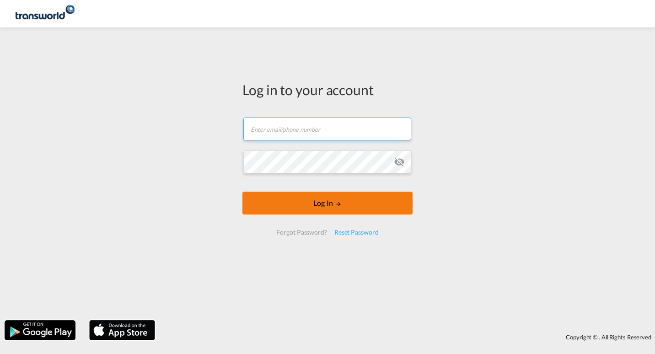
type input "[EMAIL_ADDRESS][DOMAIN_NAME]"
click at [334, 204] on button "Log In" at bounding box center [328, 203] width 170 height 23
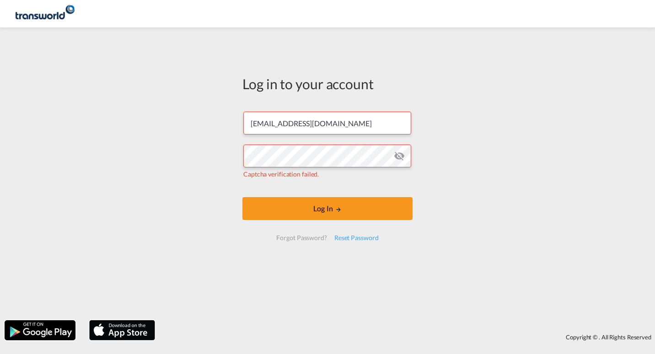
click at [278, 181] on form "[EMAIL_ADDRESS][DOMAIN_NAME] Captcha verification failed. Log In Forgot Passwor…" at bounding box center [328, 176] width 170 height 147
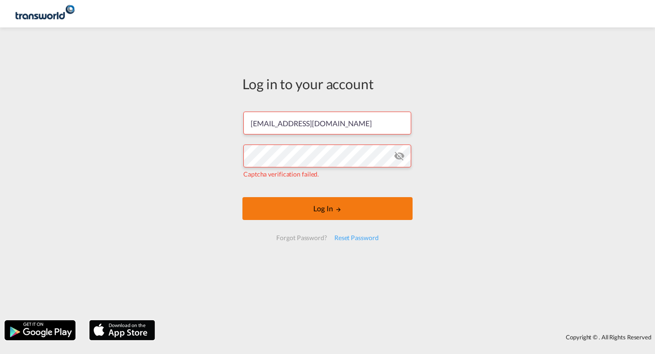
click at [350, 214] on button "Log In" at bounding box center [328, 208] width 170 height 23
